Goal: Task Accomplishment & Management: Use online tool/utility

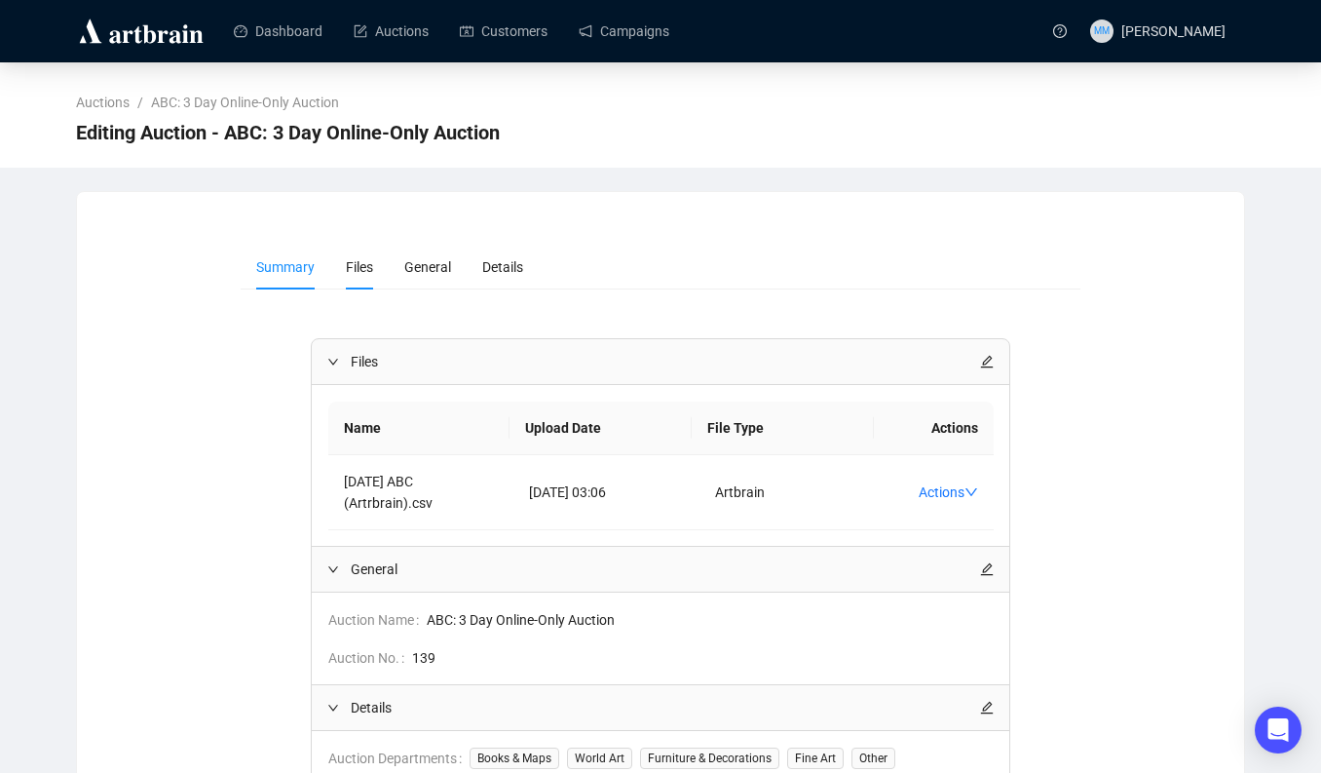
click at [359, 274] on span "Files" at bounding box center [359, 267] width 27 height 16
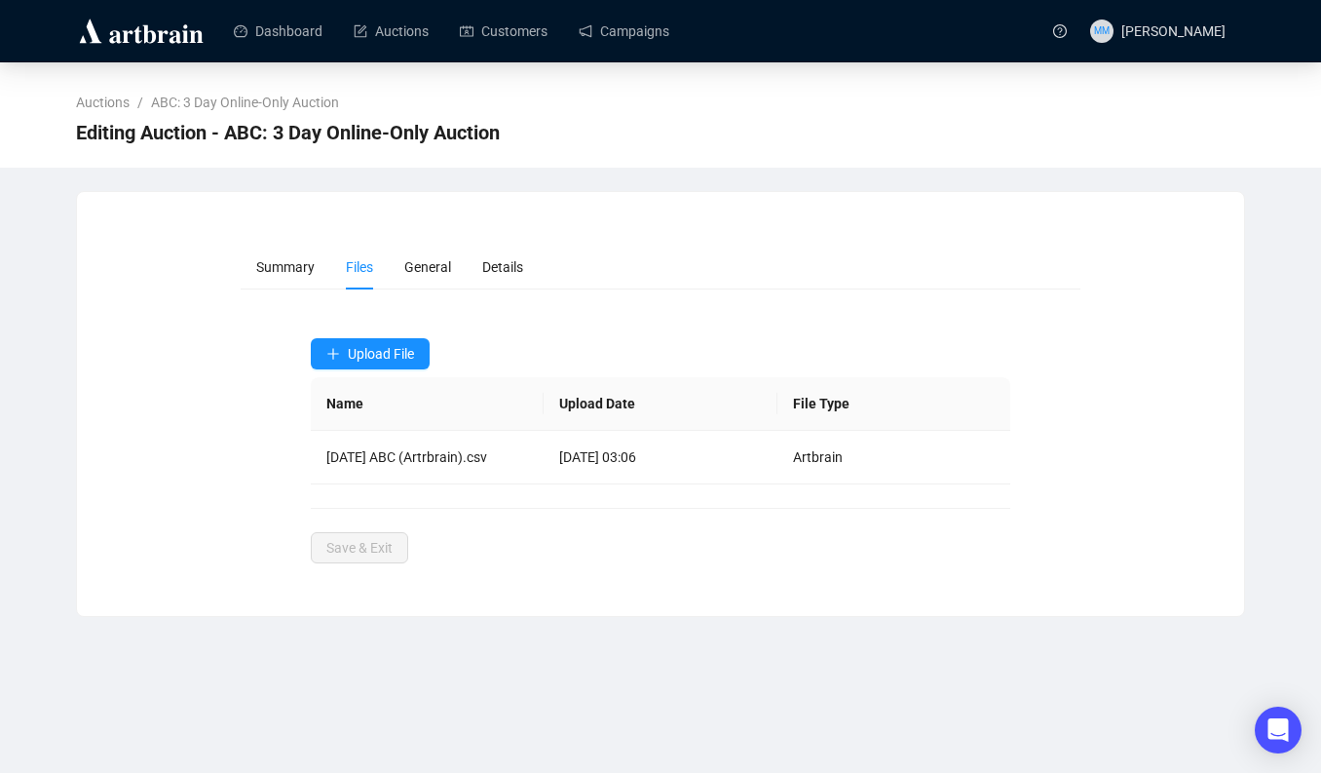
click at [191, 340] on div "Summary Files General Details Upload File Name Upload Date File Type [DATE] ABC…" at bounding box center [660, 404] width 1121 height 319
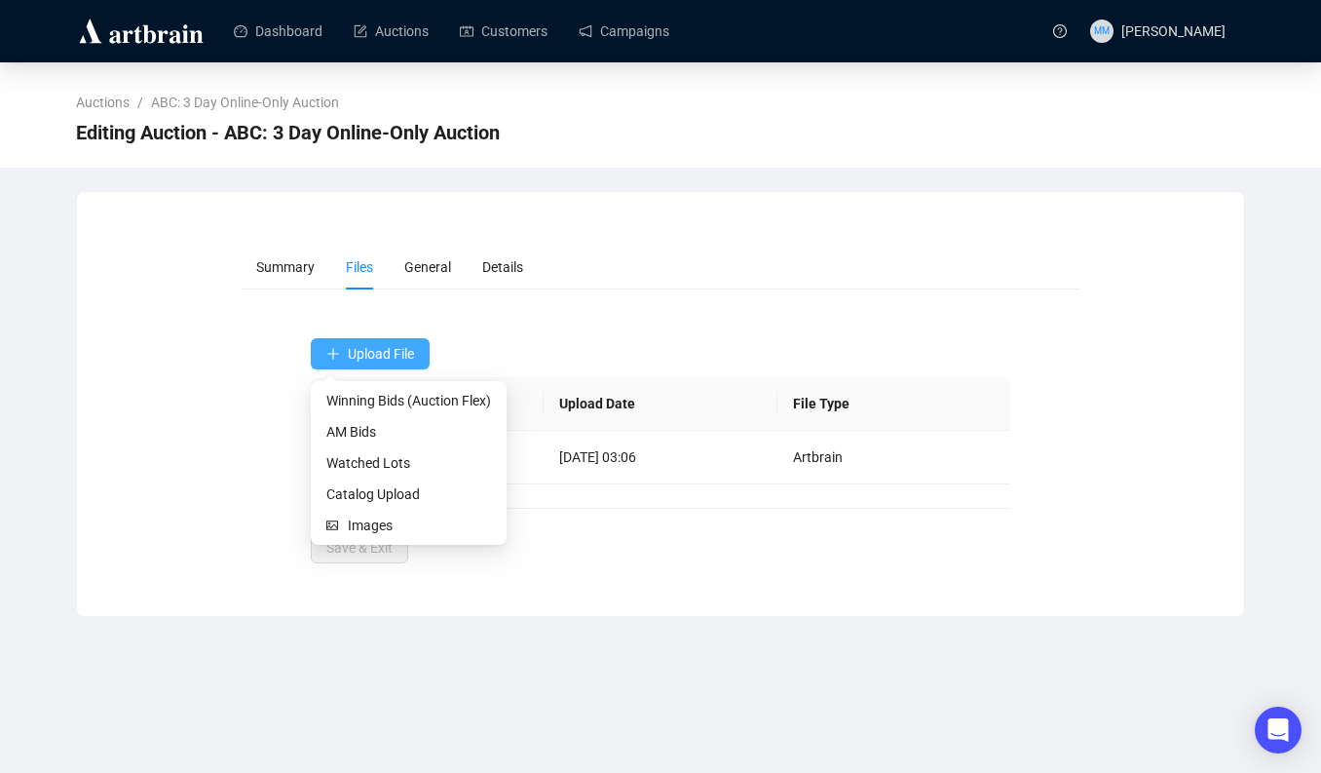
click at [371, 354] on span "Upload File" at bounding box center [381, 354] width 66 height 16
click at [371, 461] on span "Watched Lots" at bounding box center [408, 462] width 165 height 21
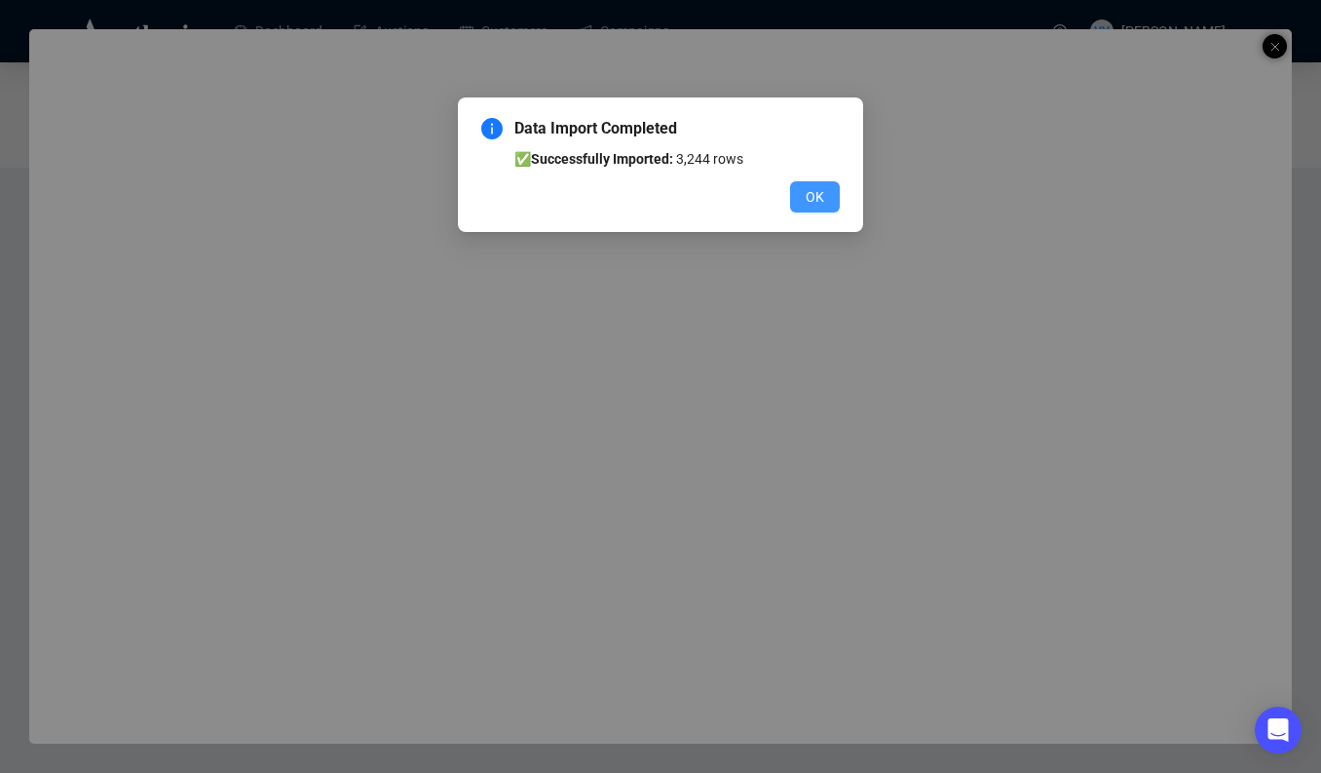
click at [818, 193] on span "OK" at bounding box center [815, 196] width 19 height 21
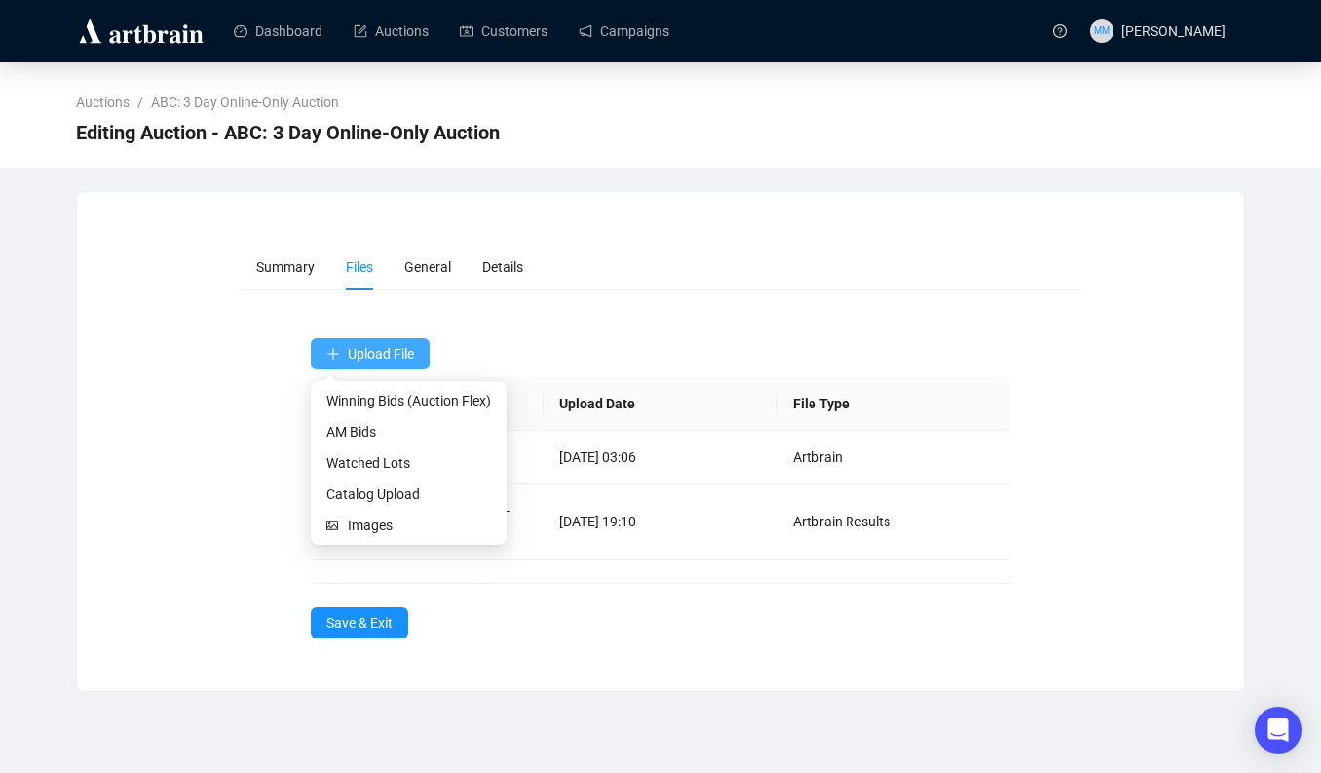
click at [378, 352] on span "Upload File" at bounding box center [381, 354] width 66 height 16
click at [354, 427] on span "AM Bids" at bounding box center [408, 431] width 165 height 21
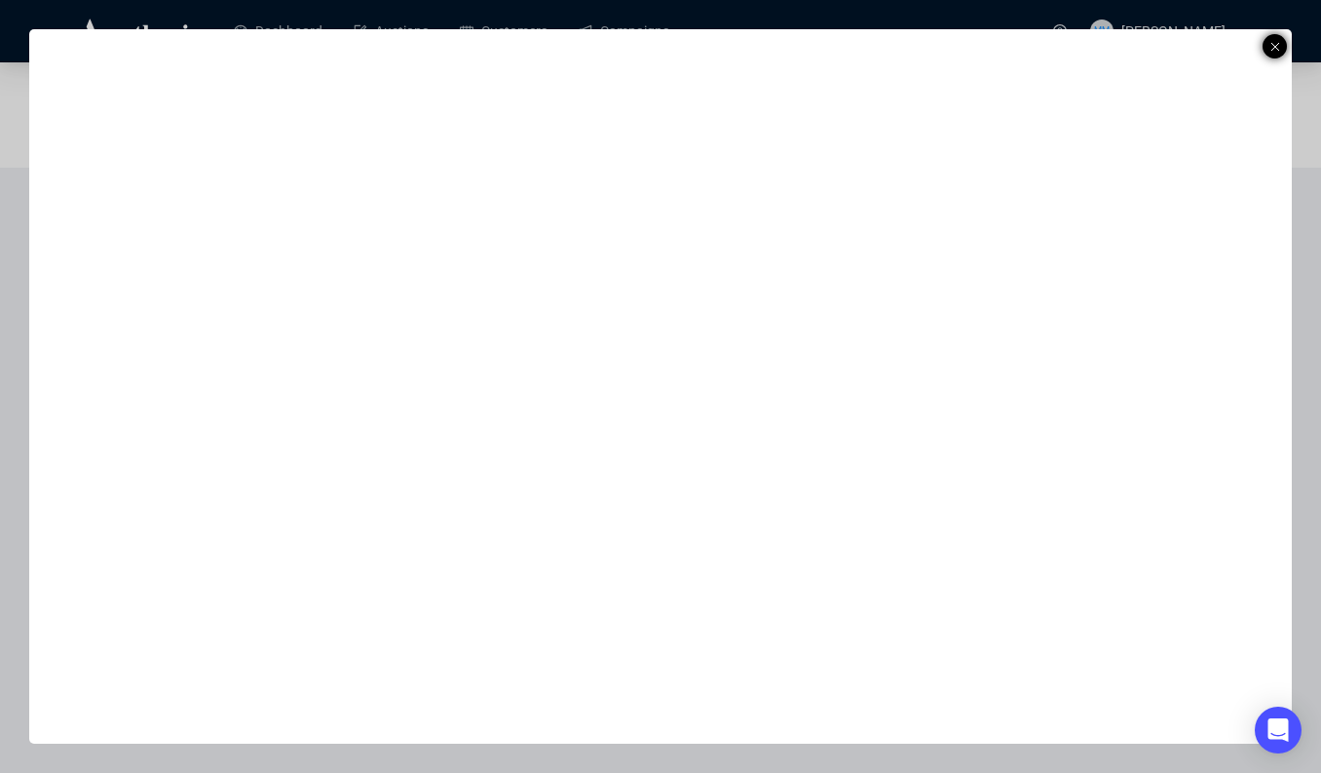
click at [1275, 46] on line at bounding box center [1276, 47] width 8 height 8
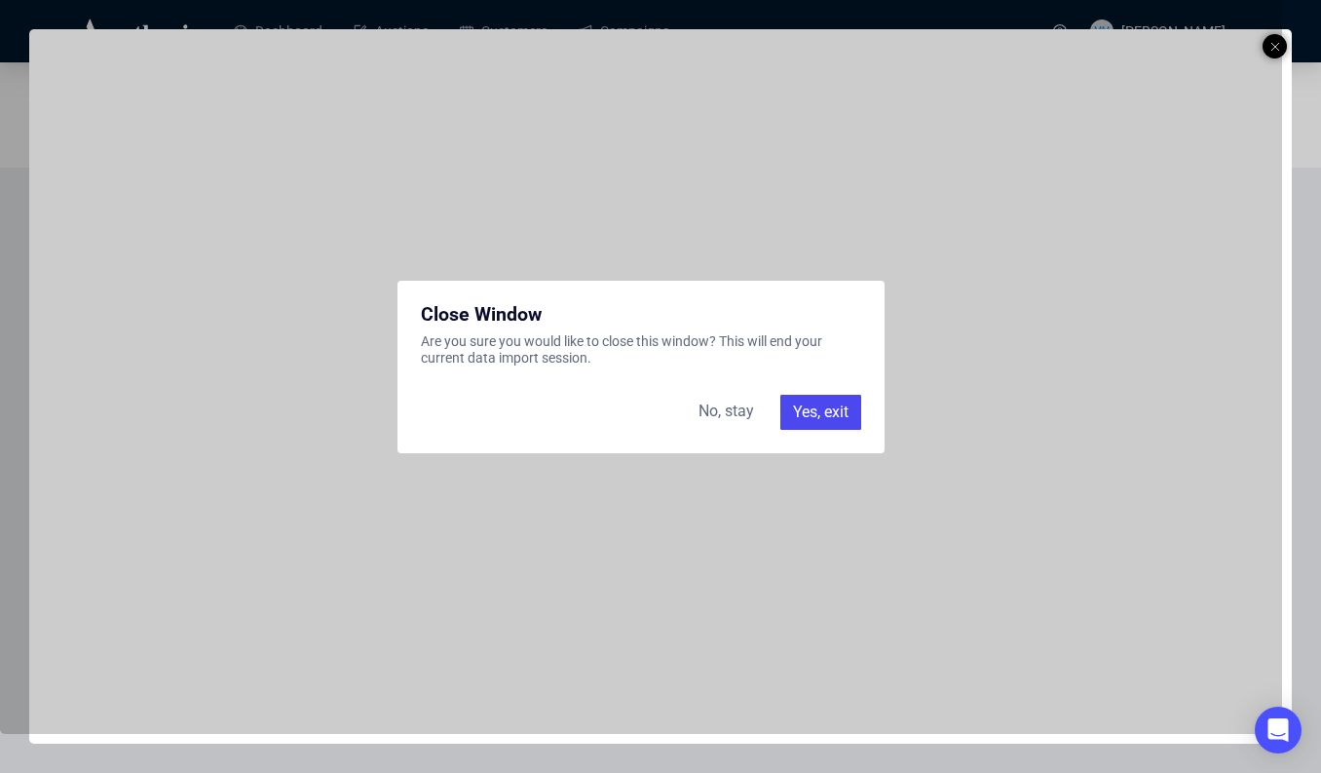
click at [825, 417] on div "Yes, exit" at bounding box center [821, 412] width 81 height 35
